Goal: Task Accomplishment & Management: Manage account settings

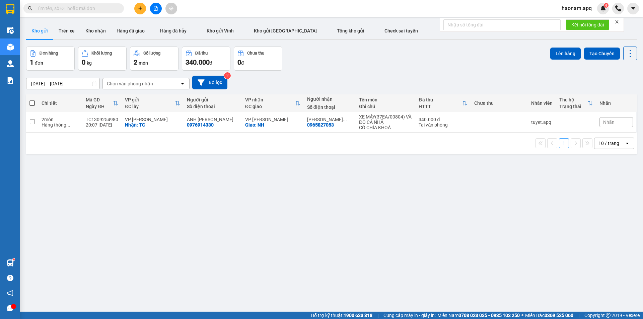
click at [570, 7] on span "haonam.apq" at bounding box center [576, 8] width 41 height 8
click at [573, 19] on span "Đăng xuất" at bounding box center [580, 20] width 28 height 7
